Goal: Task Accomplishment & Management: Manage account settings

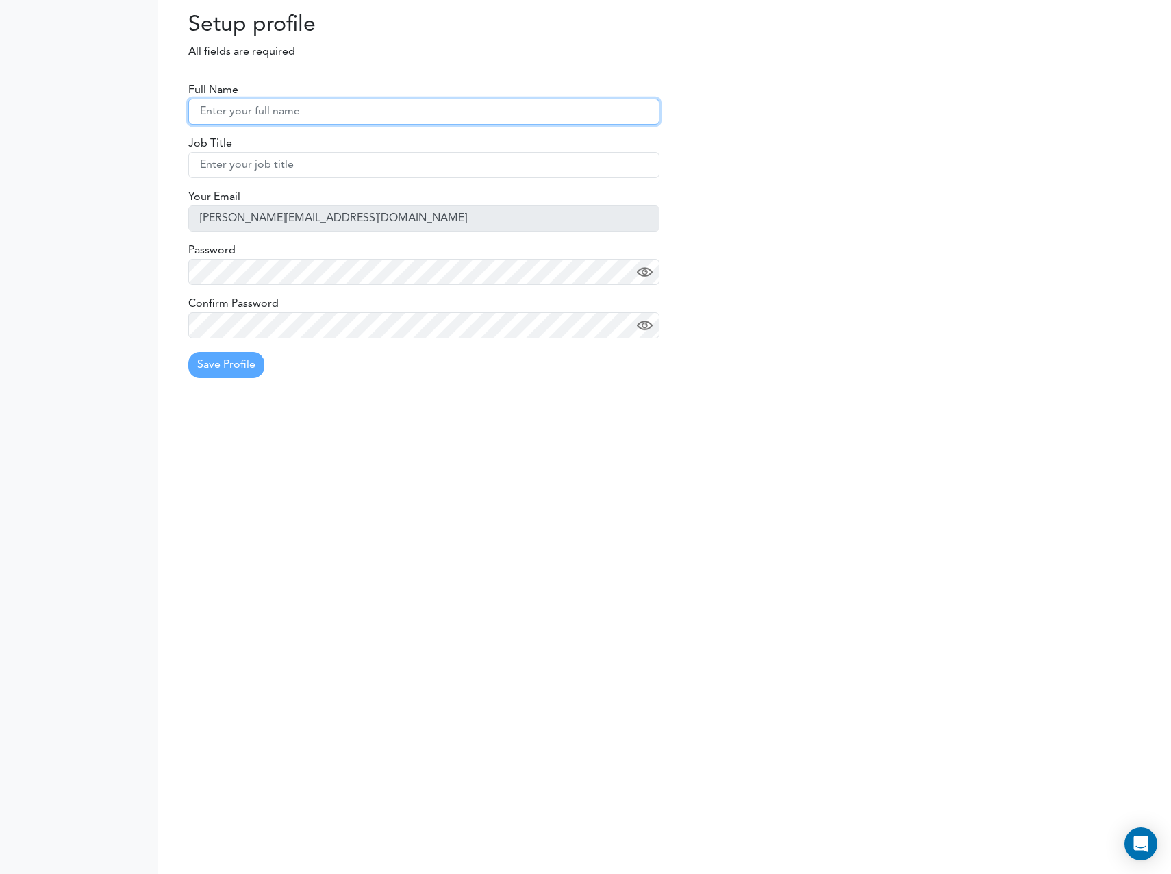
click at [242, 113] on input "text" at bounding box center [423, 112] width 471 height 26
drag, startPoint x: 250, startPoint y: 108, endPoint x: 161, endPoint y: 100, distance: 89.4
click at [161, 100] on div "Full Name Richard Job Title Your Email mike-hooker@idexx.com Password Confirm P…" at bounding box center [663, 218] width 1013 height 341
click at [661, 40] on div "Processing... Please wait." at bounding box center [833, 41] width 676 height 59
click at [252, 120] on input "Richard" at bounding box center [423, 112] width 471 height 26
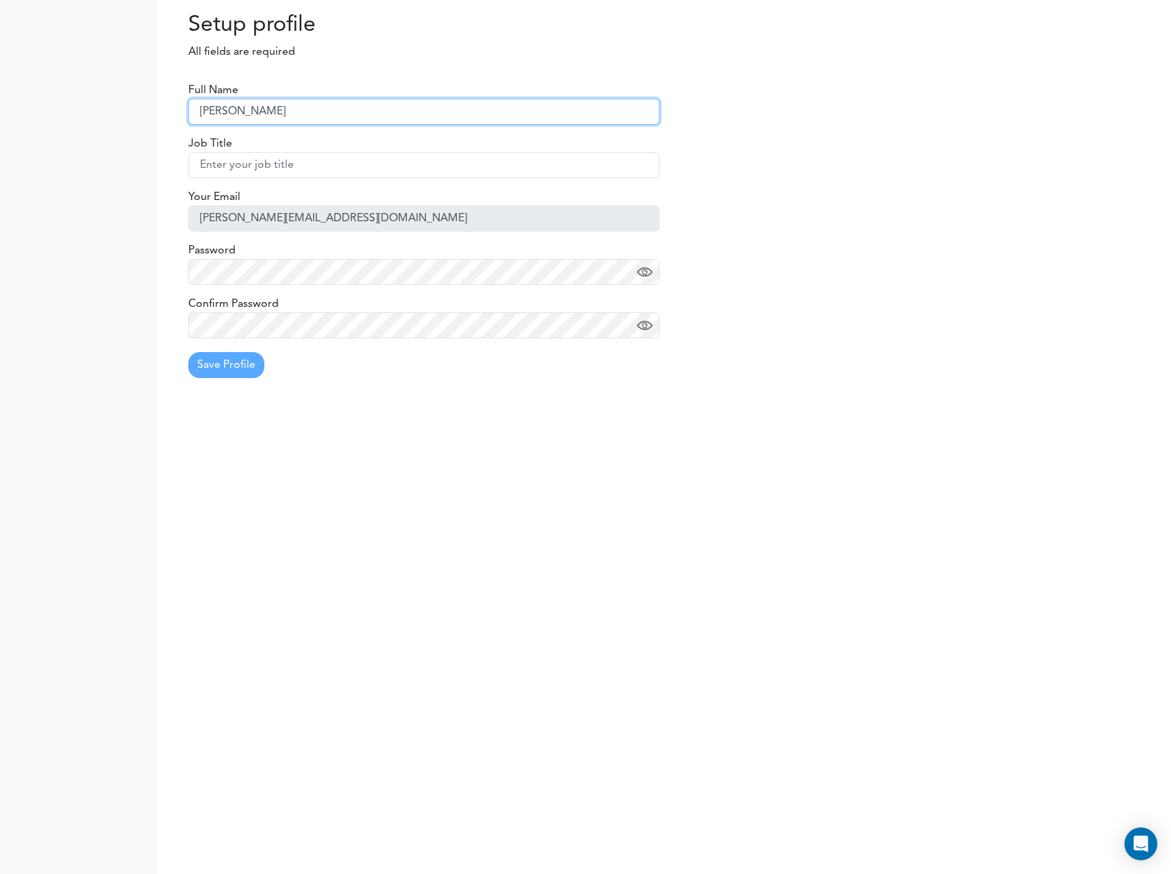
drag, startPoint x: 255, startPoint y: 112, endPoint x: 134, endPoint y: 116, distance: 121.9
click at [134, 116] on body "Setting Settings Profile Preferences Update Availability Sync Calendar" at bounding box center [585, 437] width 1171 height 874
type input "Mike"
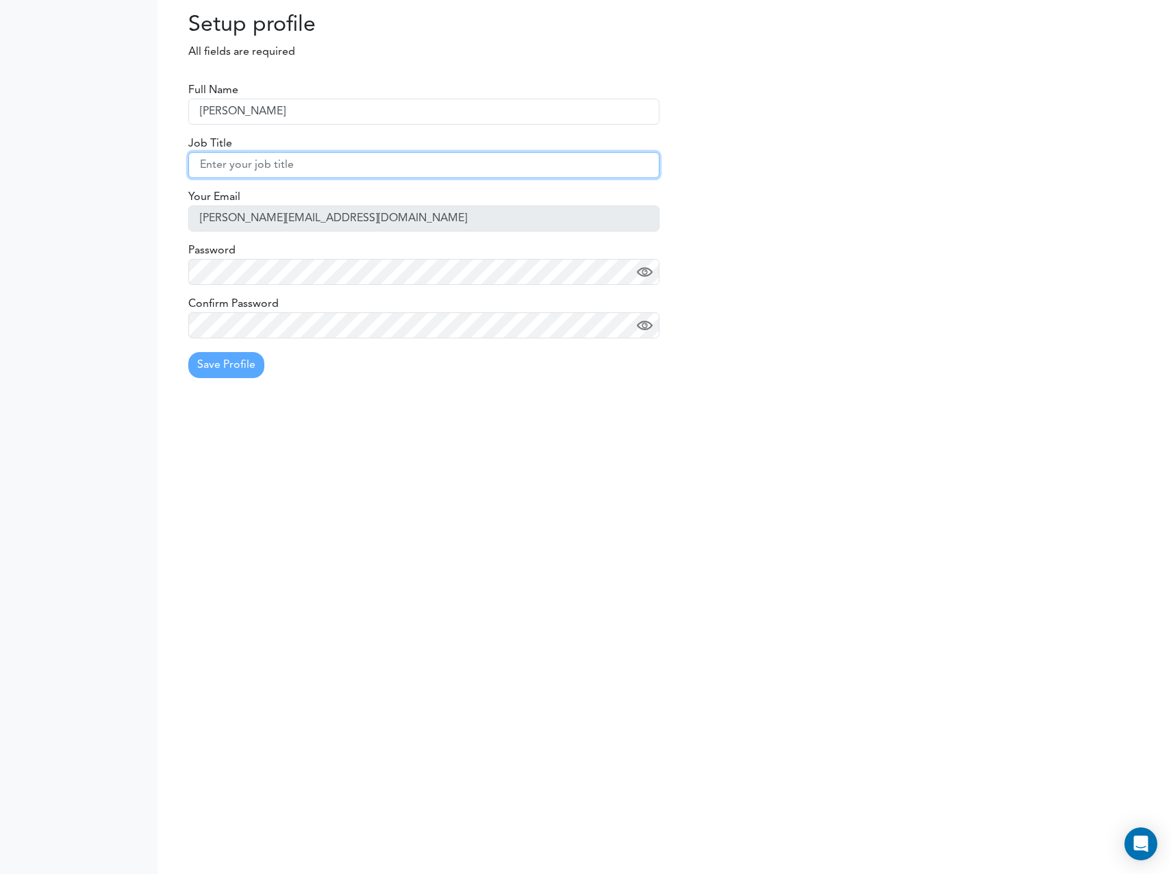
click at [210, 164] on input "text" at bounding box center [423, 165] width 471 height 26
type input "Hooker"
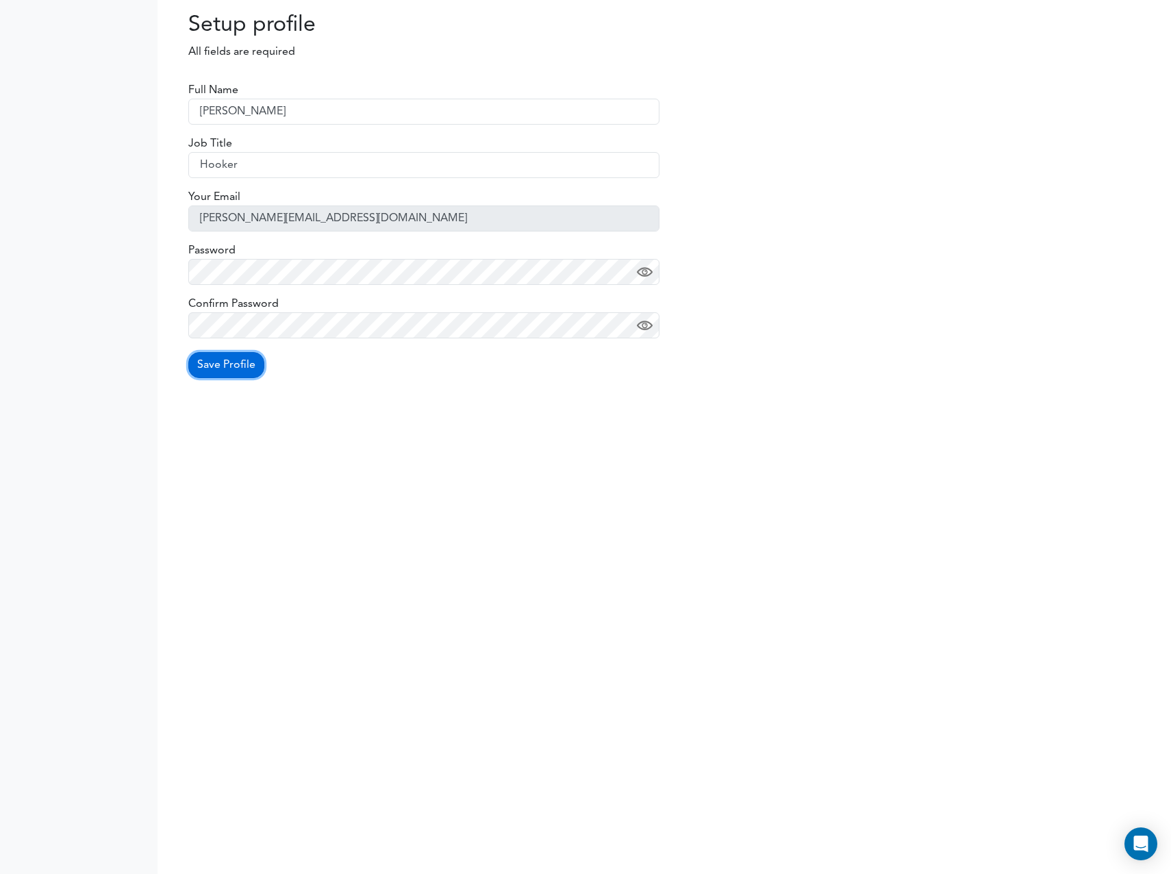
click at [227, 363] on button "Save Profile" at bounding box center [226, 365] width 76 height 26
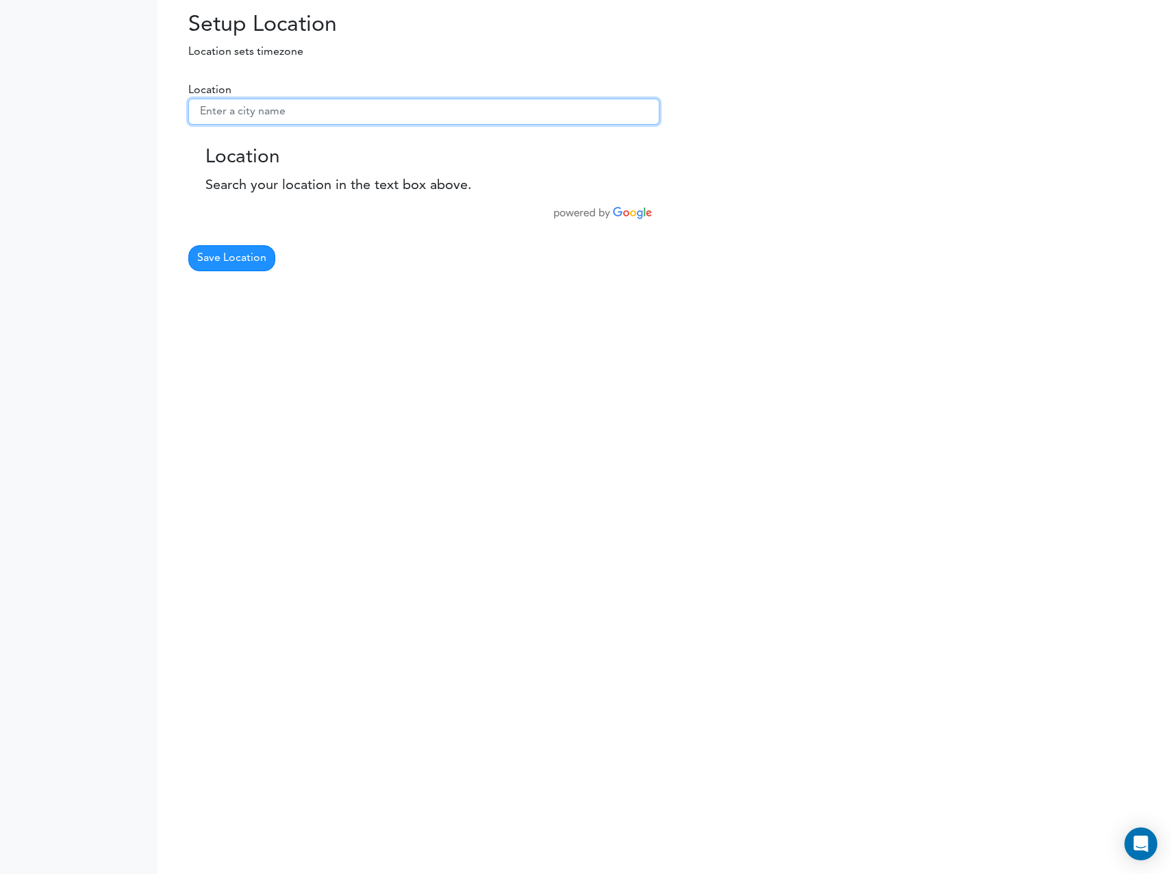
click at [223, 112] on input "text" at bounding box center [423, 112] width 471 height 26
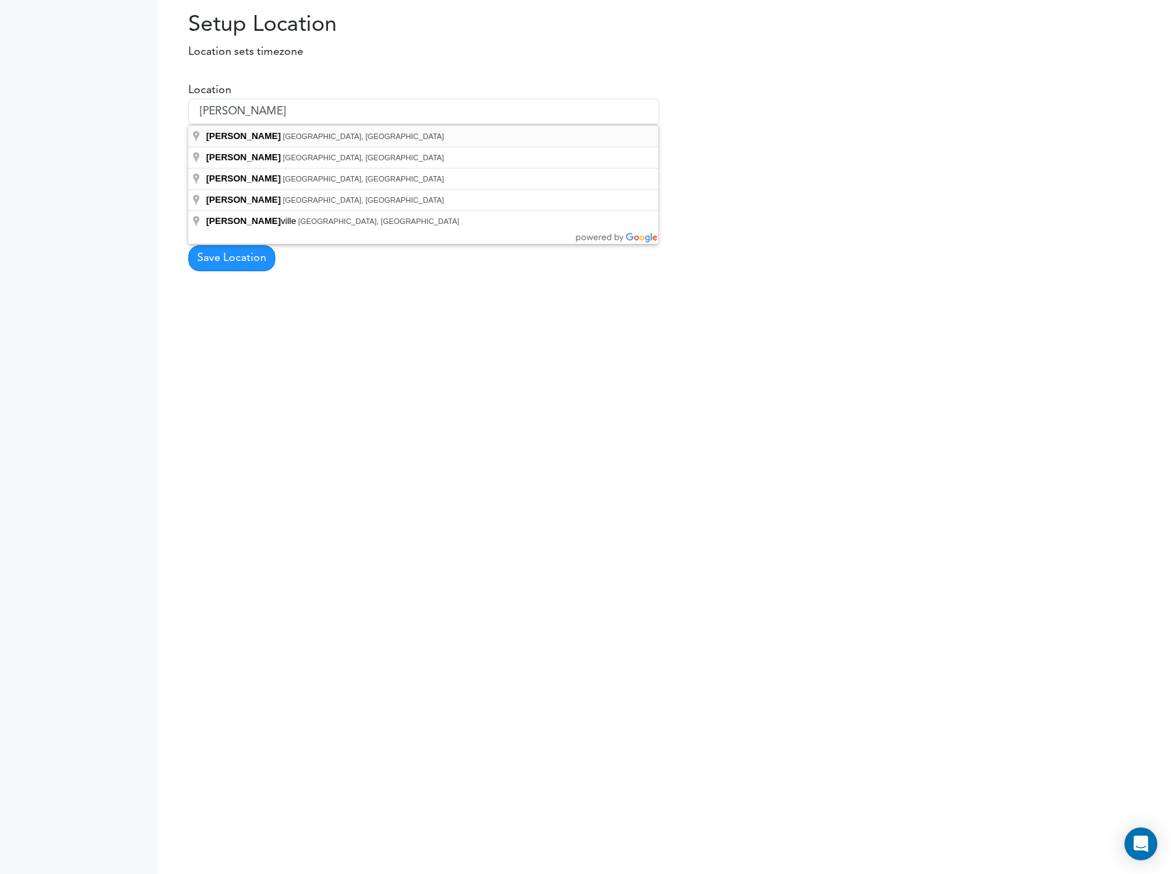
type input "Westbrook, ME, USA"
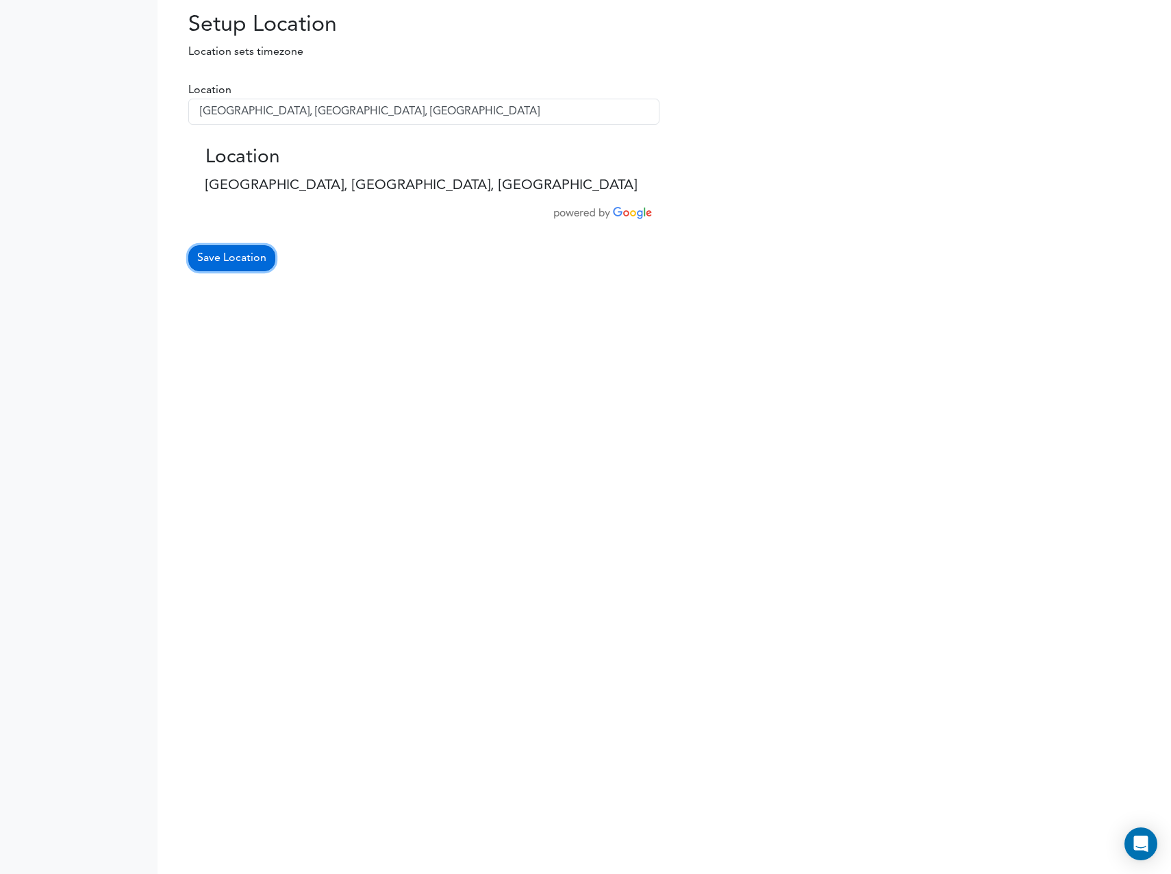
click at [225, 261] on button "Save Location" at bounding box center [231, 258] width 87 height 26
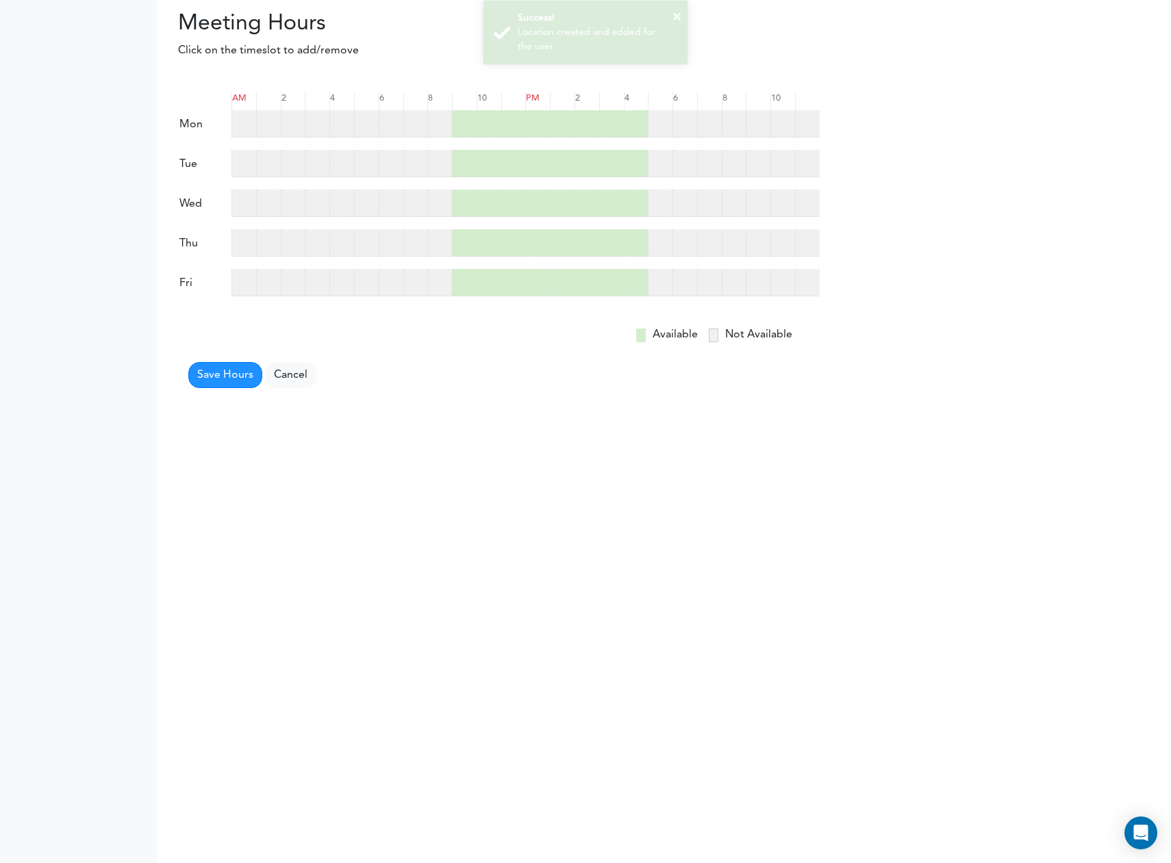
click at [467, 132] on div at bounding box center [464, 123] width 25 height 27
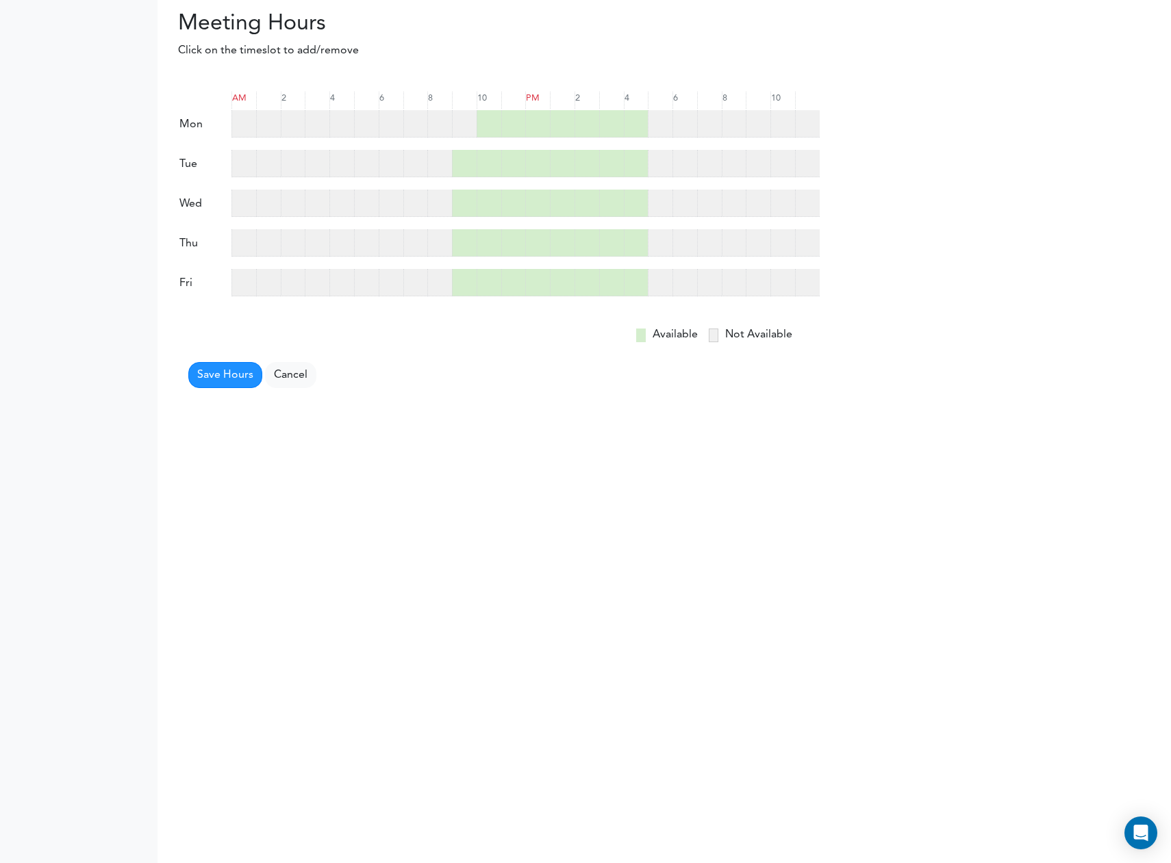
click at [467, 132] on div at bounding box center [464, 123] width 25 height 27
